Goal: Transaction & Acquisition: Obtain resource

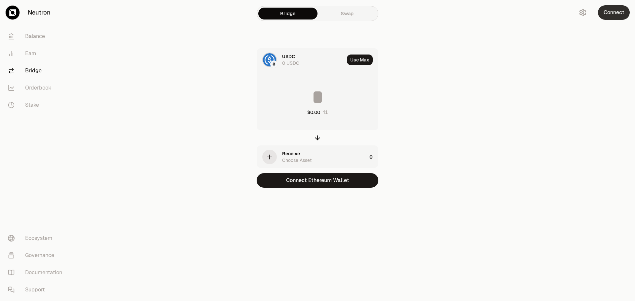
click at [612, 18] on button "Connect" at bounding box center [614, 12] width 32 height 15
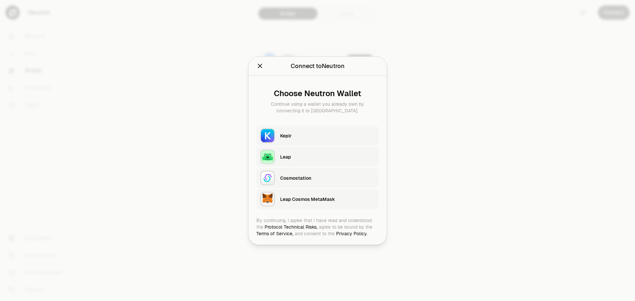
click at [313, 136] on div "Keplr" at bounding box center [327, 135] width 95 height 7
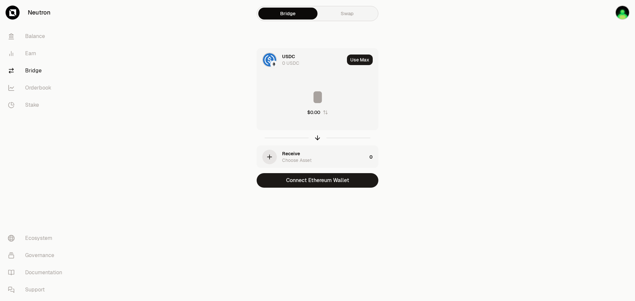
click at [347, 10] on link "Swap" at bounding box center [347, 14] width 59 height 12
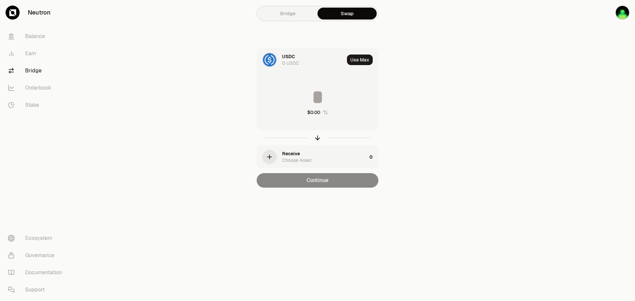
click at [286, 11] on link "Bridge" at bounding box center [287, 14] width 59 height 12
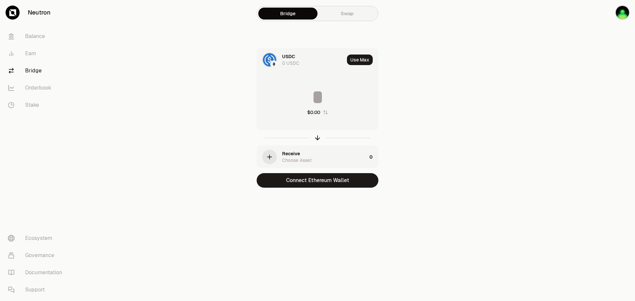
click at [266, 155] on icon "button" at bounding box center [269, 156] width 7 height 7
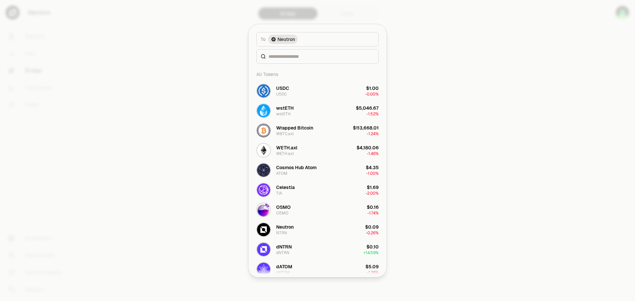
click at [473, 142] on div at bounding box center [317, 150] width 635 height 301
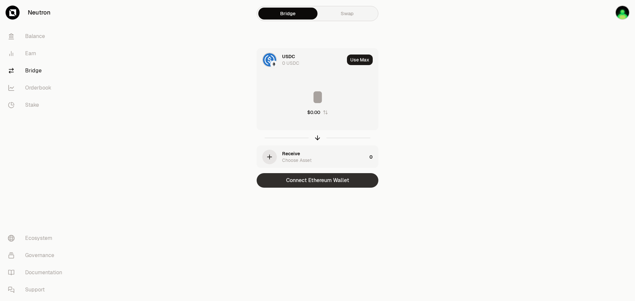
click at [333, 183] on button "Connect Ethereum Wallet" at bounding box center [318, 180] width 122 height 15
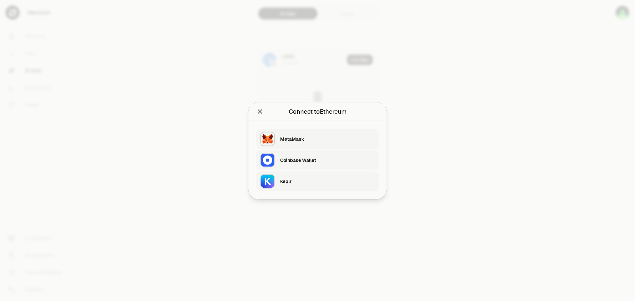
click at [308, 179] on div "Keplr" at bounding box center [327, 181] width 95 height 7
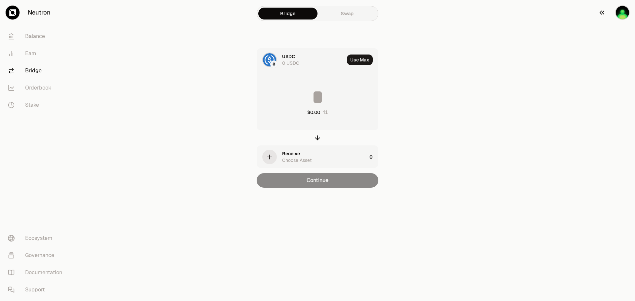
click at [620, 11] on img "button" at bounding box center [622, 12] width 15 height 15
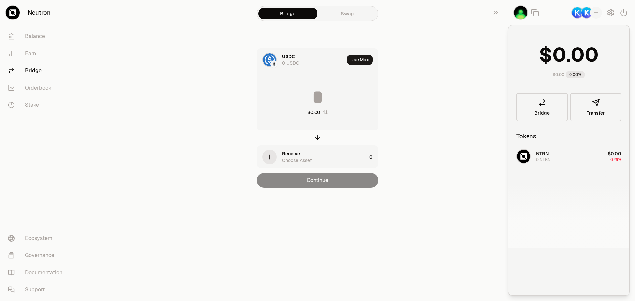
click at [556, 157] on div "NTRN 0 NTRN $0.00 -0.26%" at bounding box center [568, 198] width 121 height 102
click at [269, 156] on icon "button" at bounding box center [269, 156] width 7 height 7
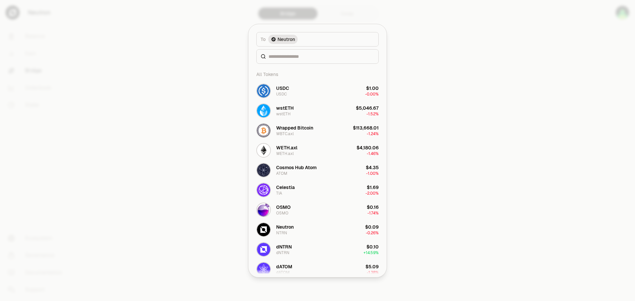
click at [285, 41] on span "Neutron" at bounding box center [287, 39] width 18 height 7
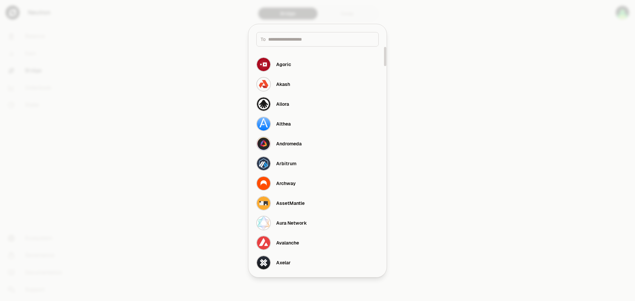
click at [294, 44] on div "To" at bounding box center [317, 39] width 122 height 15
click at [308, 40] on input at bounding box center [321, 39] width 106 height 7
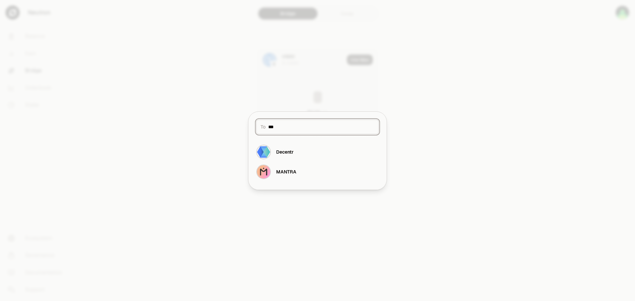
type input "***"
click at [480, 123] on div at bounding box center [317, 150] width 635 height 301
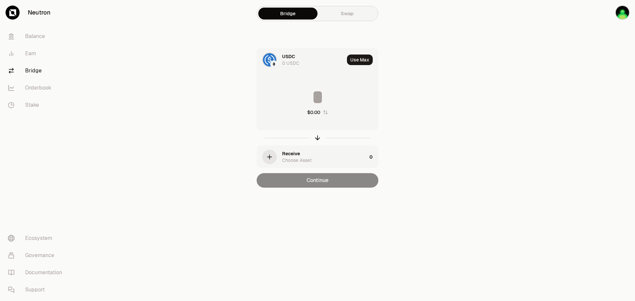
click at [291, 101] on input at bounding box center [317, 97] width 121 height 20
click at [23, 36] on link "Balance" at bounding box center [37, 36] width 69 height 17
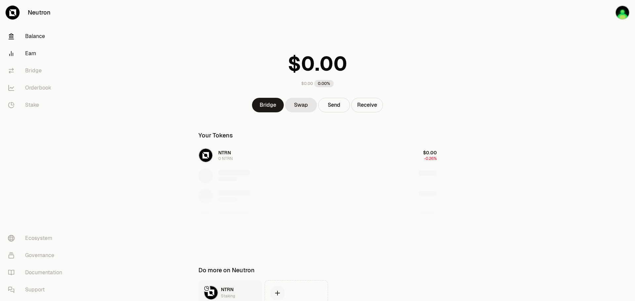
click at [32, 50] on link "Earn" at bounding box center [37, 53] width 69 height 17
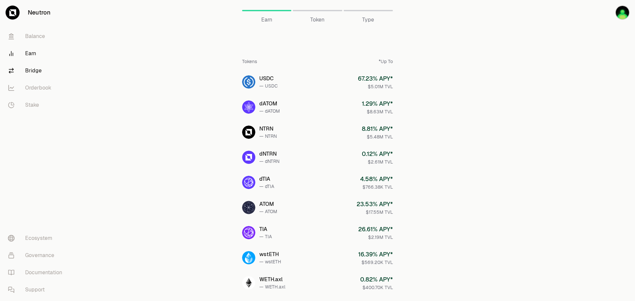
click at [32, 69] on link "Bridge" at bounding box center [37, 70] width 69 height 17
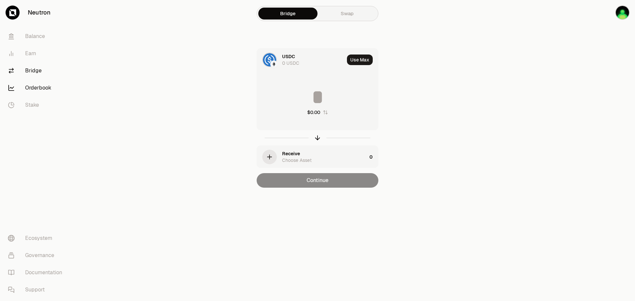
click at [36, 87] on link "Orderbook" at bounding box center [37, 87] width 69 height 17
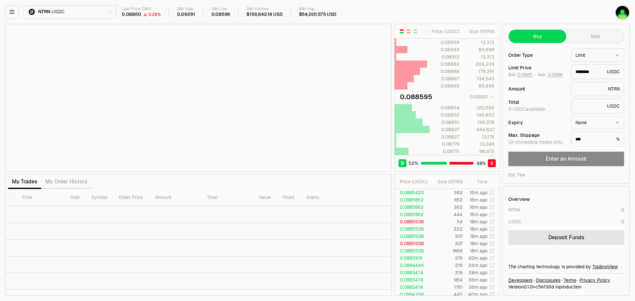
type input "********"
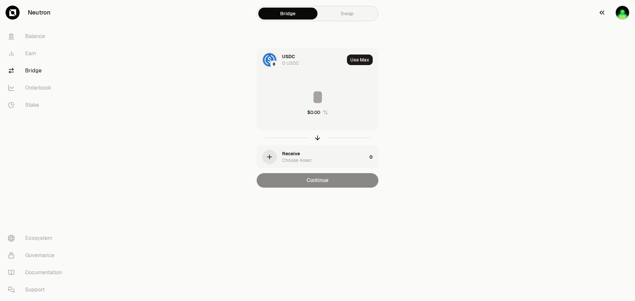
click at [623, 14] on img "button" at bounding box center [622, 12] width 15 height 15
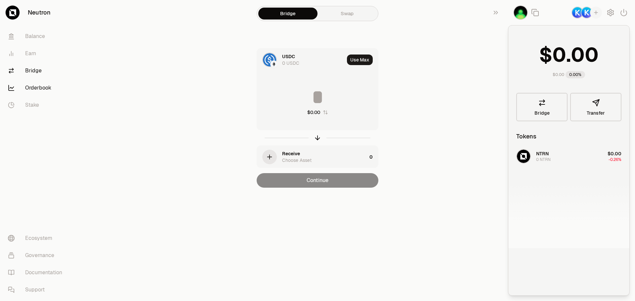
click at [39, 86] on link "Orderbook" at bounding box center [37, 87] width 69 height 17
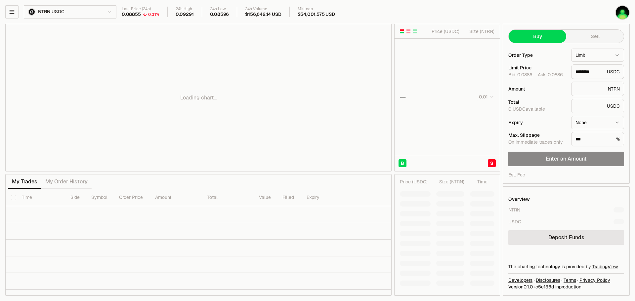
type input "********"
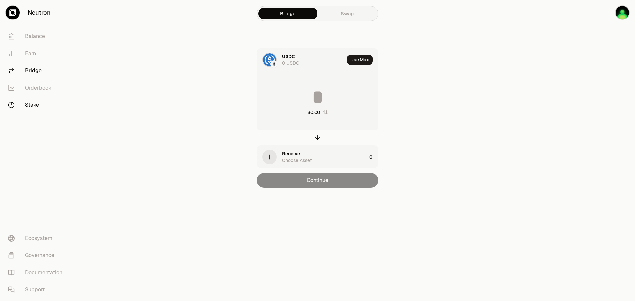
click at [35, 103] on link "Stake" at bounding box center [37, 105] width 69 height 17
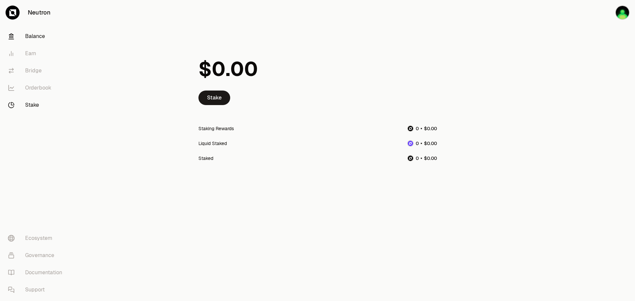
click at [33, 35] on link "Balance" at bounding box center [37, 36] width 69 height 17
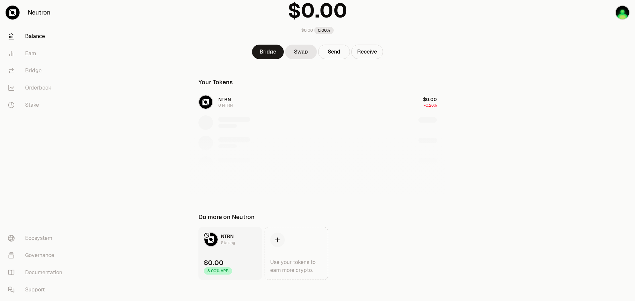
scroll to position [59, 0]
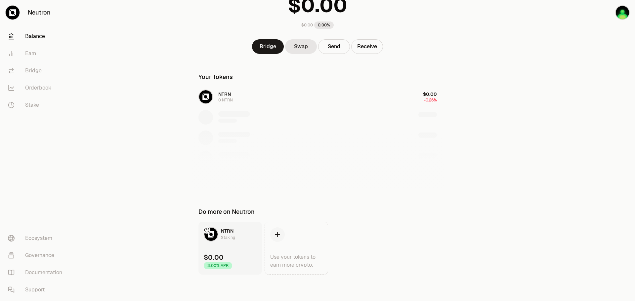
click at [227, 233] on span "NTRN" at bounding box center [227, 231] width 13 height 6
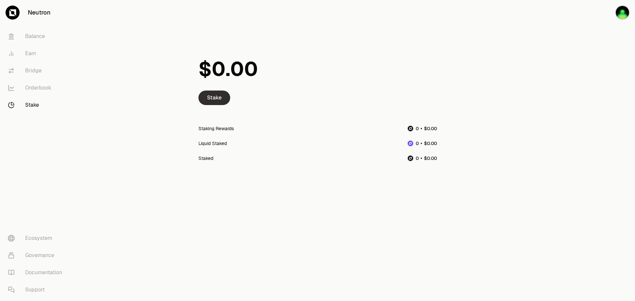
click at [217, 102] on link "Stake" at bounding box center [214, 98] width 32 height 15
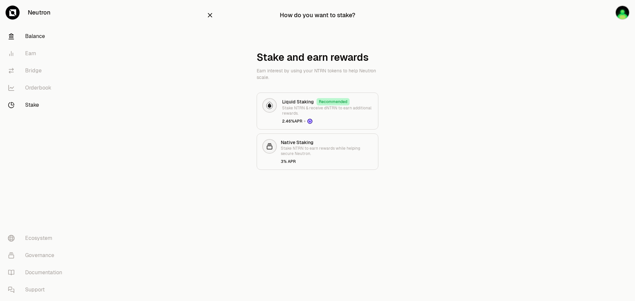
click at [38, 34] on link "Balance" at bounding box center [37, 36] width 69 height 17
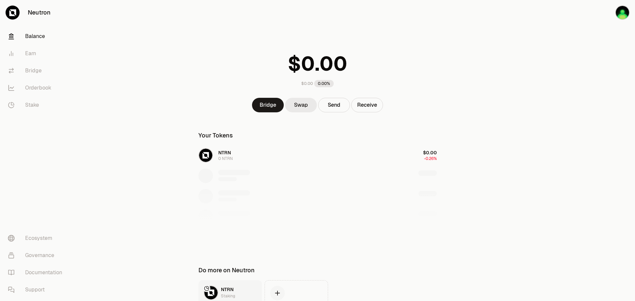
click at [298, 105] on link "Swap" at bounding box center [301, 105] width 32 height 15
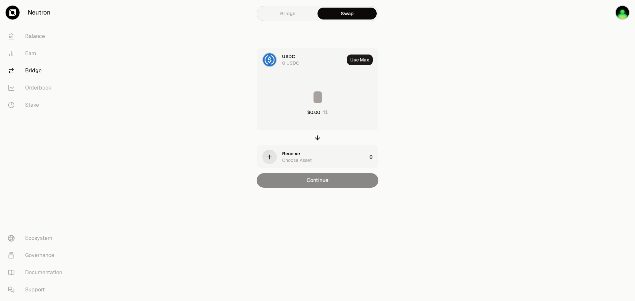
click at [266, 157] on div "button" at bounding box center [269, 157] width 15 height 15
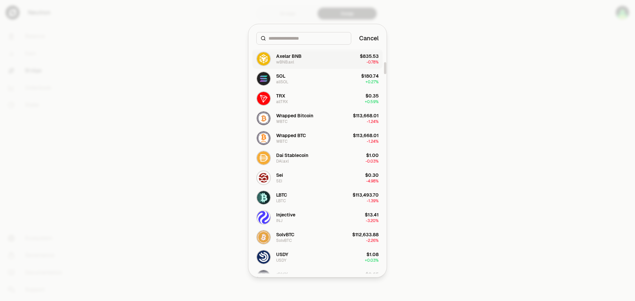
scroll to position [364, 0]
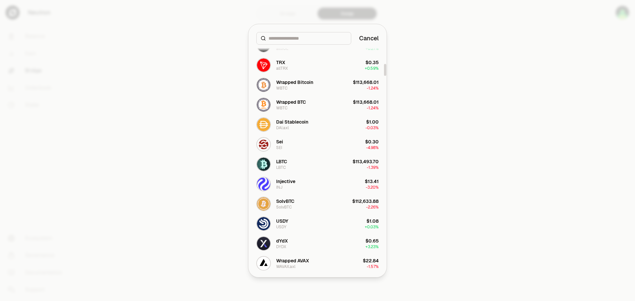
click at [514, 177] on div at bounding box center [317, 150] width 635 height 301
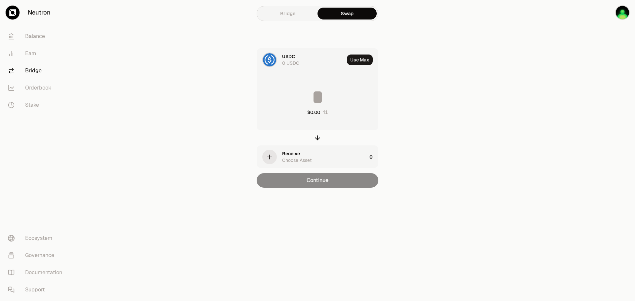
click at [290, 11] on link "Bridge" at bounding box center [287, 14] width 59 height 12
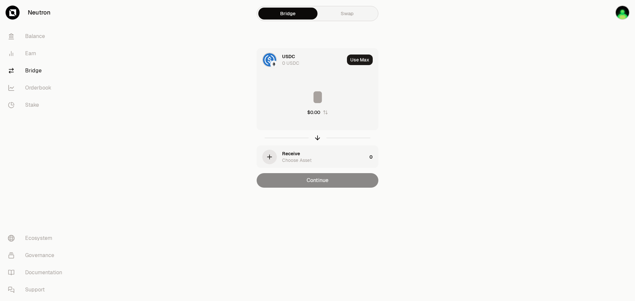
click at [270, 153] on div "button" at bounding box center [269, 157] width 15 height 15
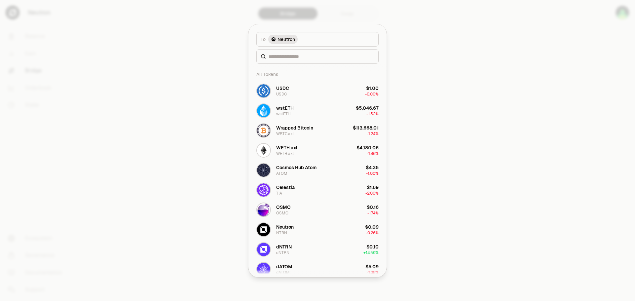
click at [324, 40] on button "To Neutron" at bounding box center [317, 39] width 122 height 15
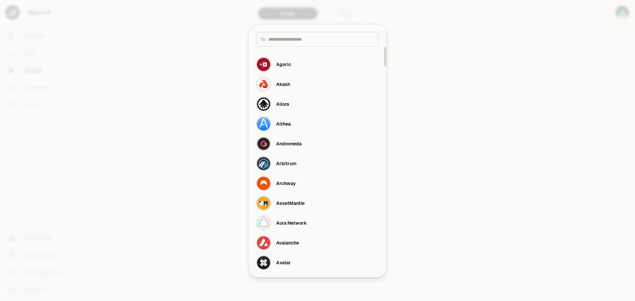
click at [467, 133] on div at bounding box center [317, 150] width 635 height 301
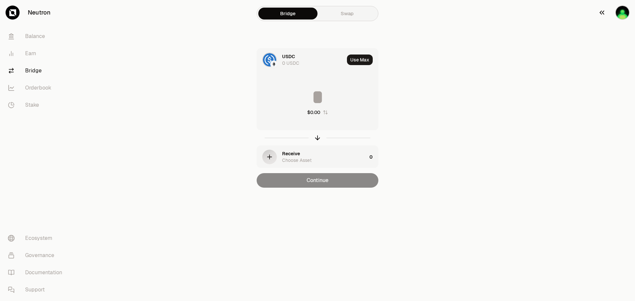
click at [625, 12] on img "button" at bounding box center [622, 12] width 15 height 15
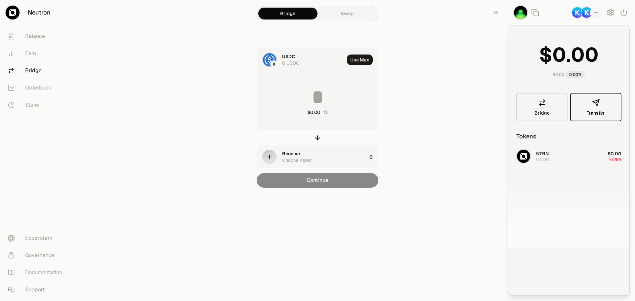
click at [598, 109] on button "Transfer" at bounding box center [595, 107] width 51 height 28
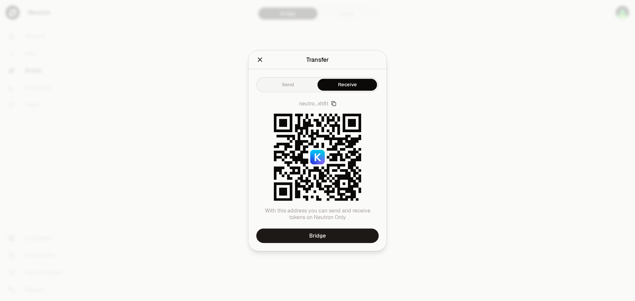
click at [289, 83] on button "Send" at bounding box center [288, 85] width 60 height 12
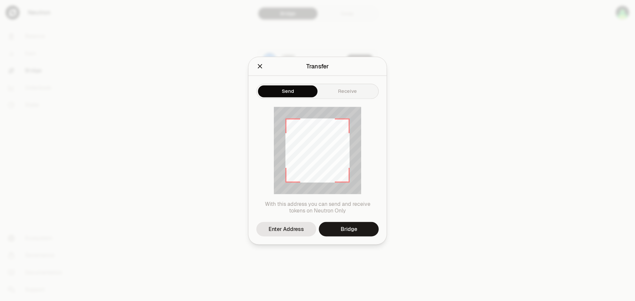
click at [360, 93] on button "Receive" at bounding box center [348, 91] width 60 height 12
click at [290, 85] on button "Send" at bounding box center [288, 91] width 60 height 12
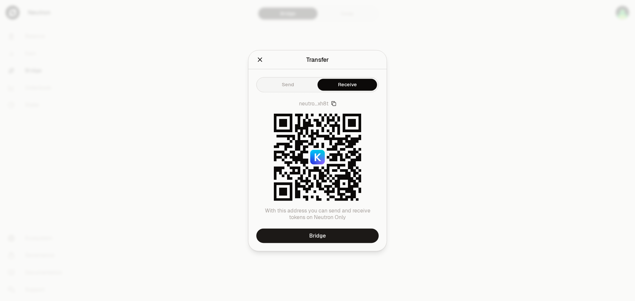
click at [358, 91] on button "Receive" at bounding box center [348, 85] width 60 height 12
